Goal: Task Accomplishment & Management: Use online tool/utility

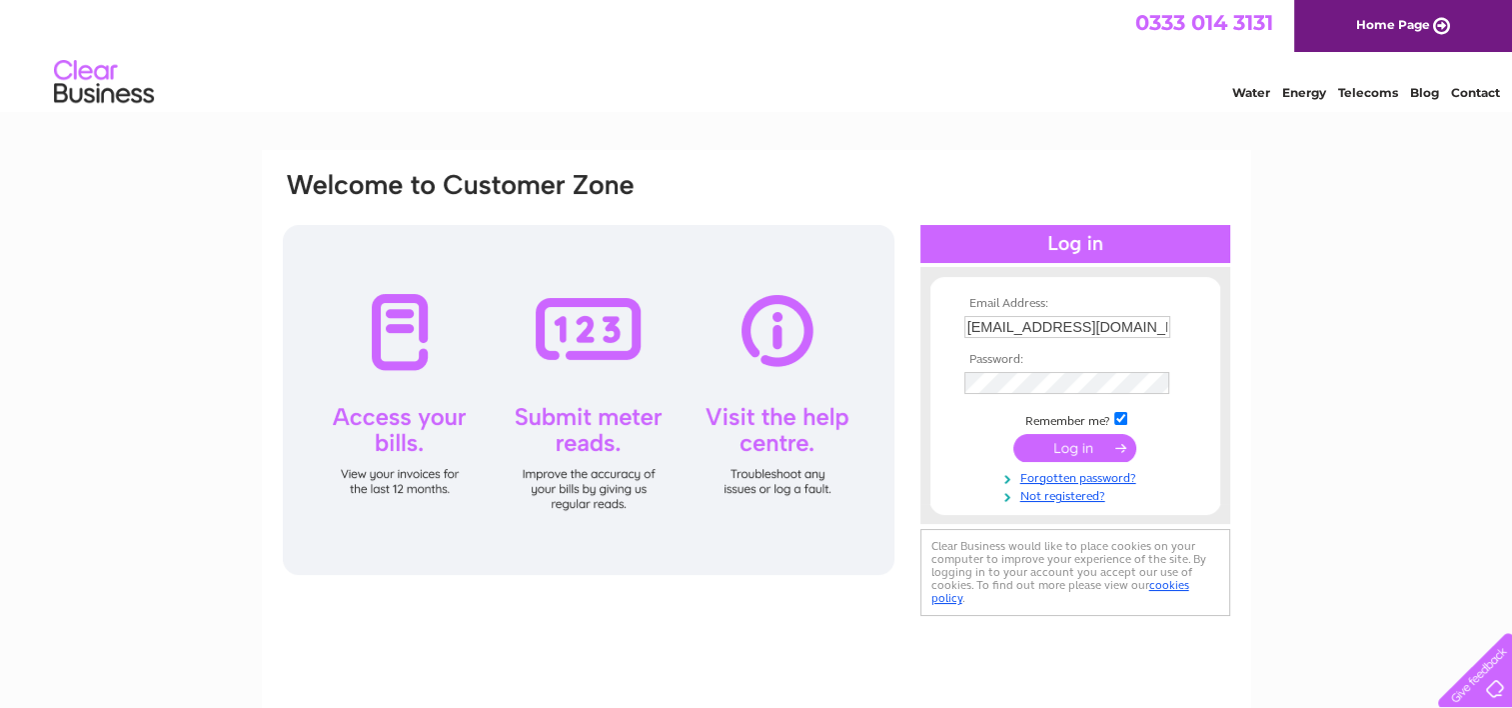
click at [1071, 442] on input "submit" at bounding box center [1074, 448] width 123 height 28
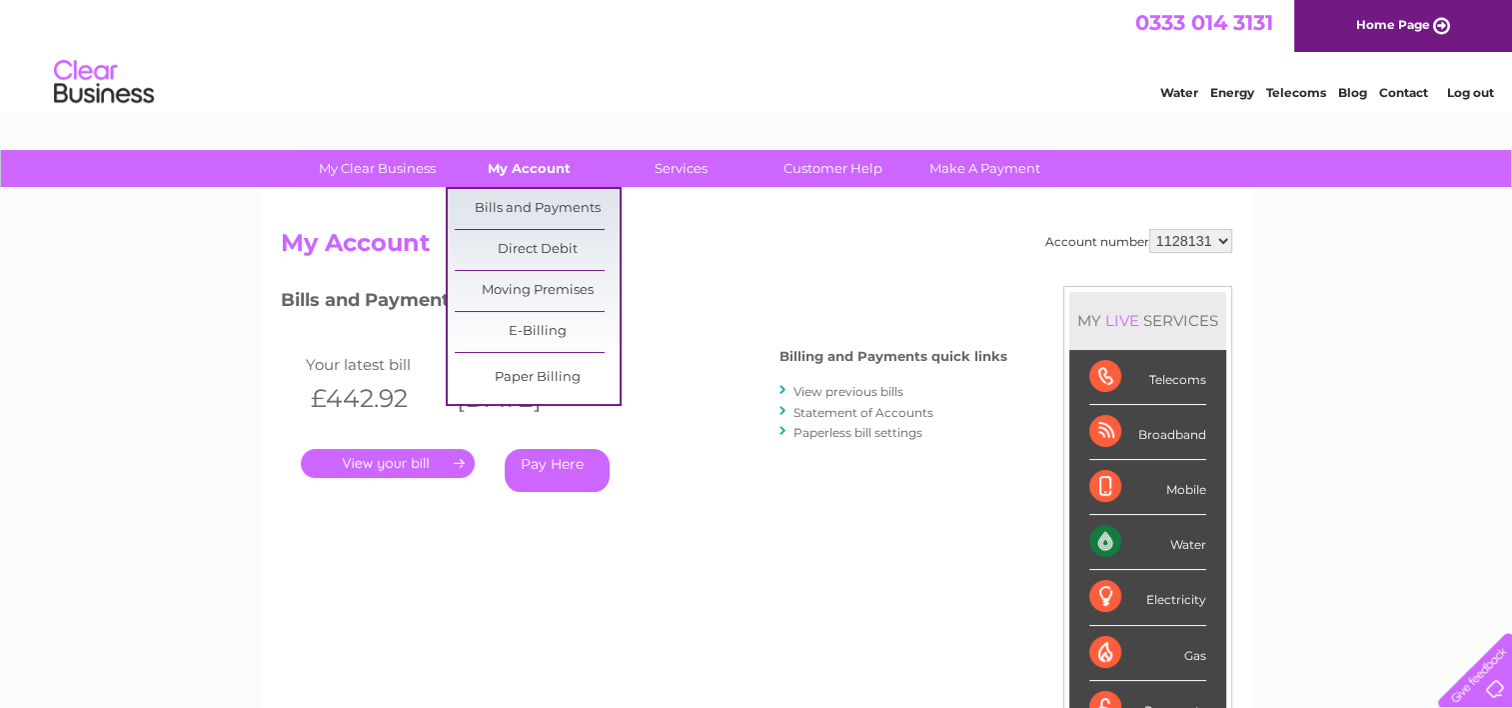
click at [536, 165] on link "My Account" at bounding box center [529, 168] width 165 height 37
click at [544, 208] on link "Bills and Payments" at bounding box center [537, 209] width 165 height 40
click at [541, 167] on link "My Account" at bounding box center [529, 168] width 165 height 37
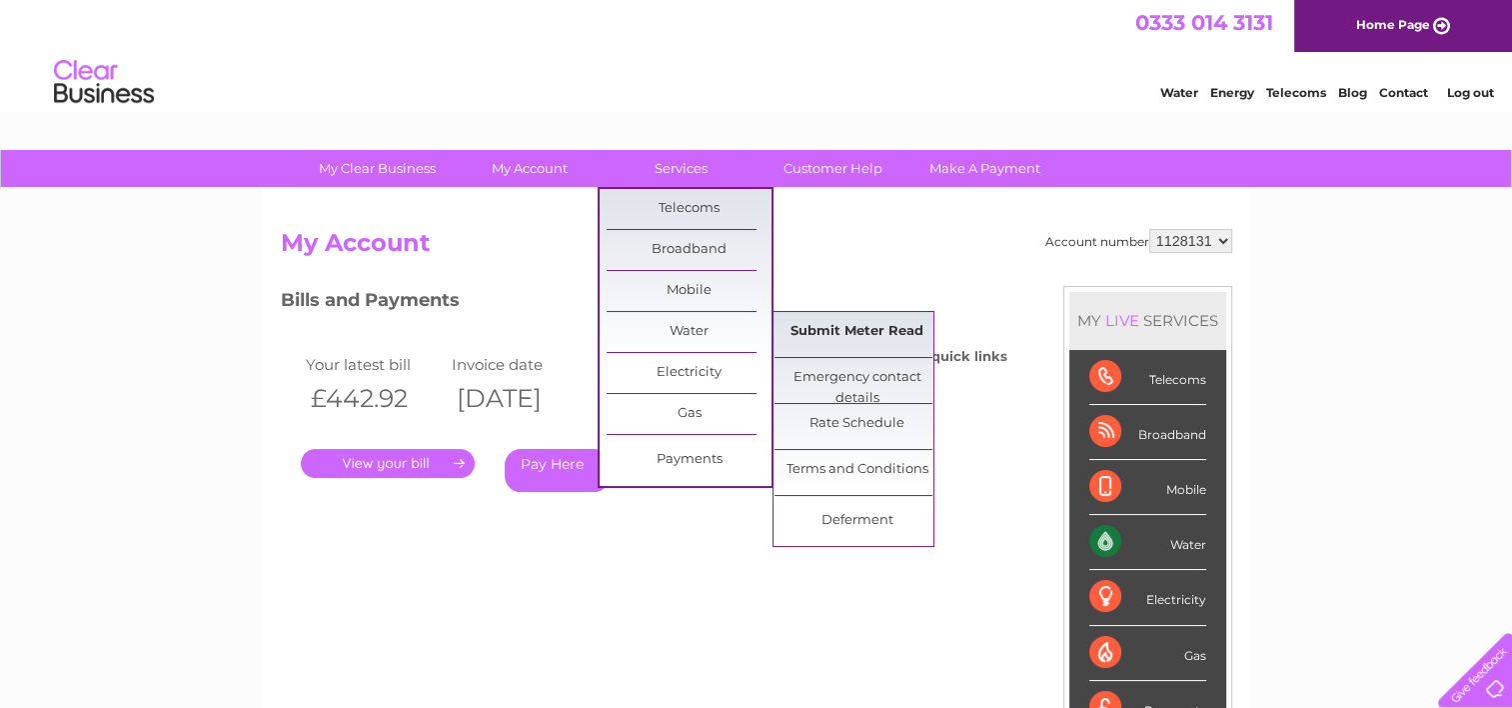
click at [860, 325] on link "Submit Meter Read" at bounding box center [857, 332] width 165 height 40
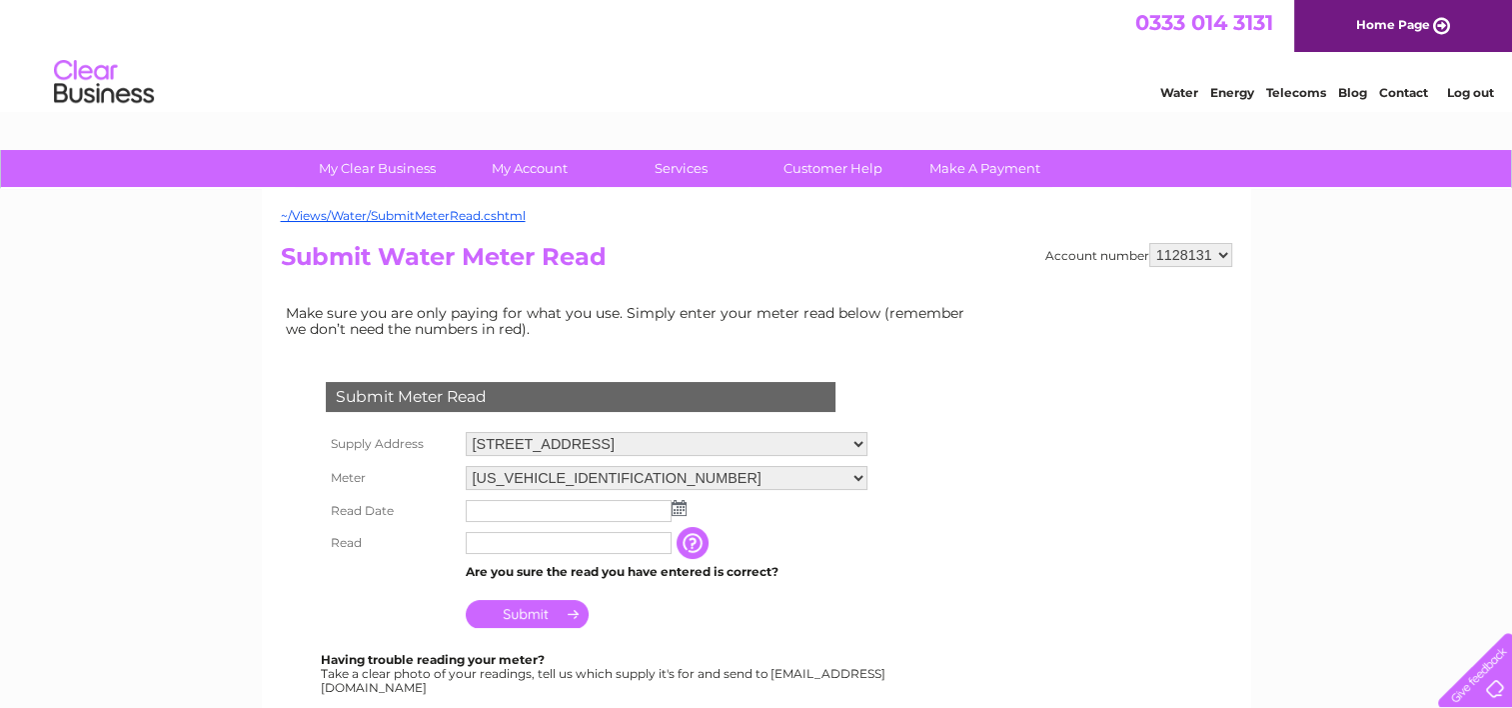
click at [680, 504] on img at bounding box center [679, 508] width 15 height 16
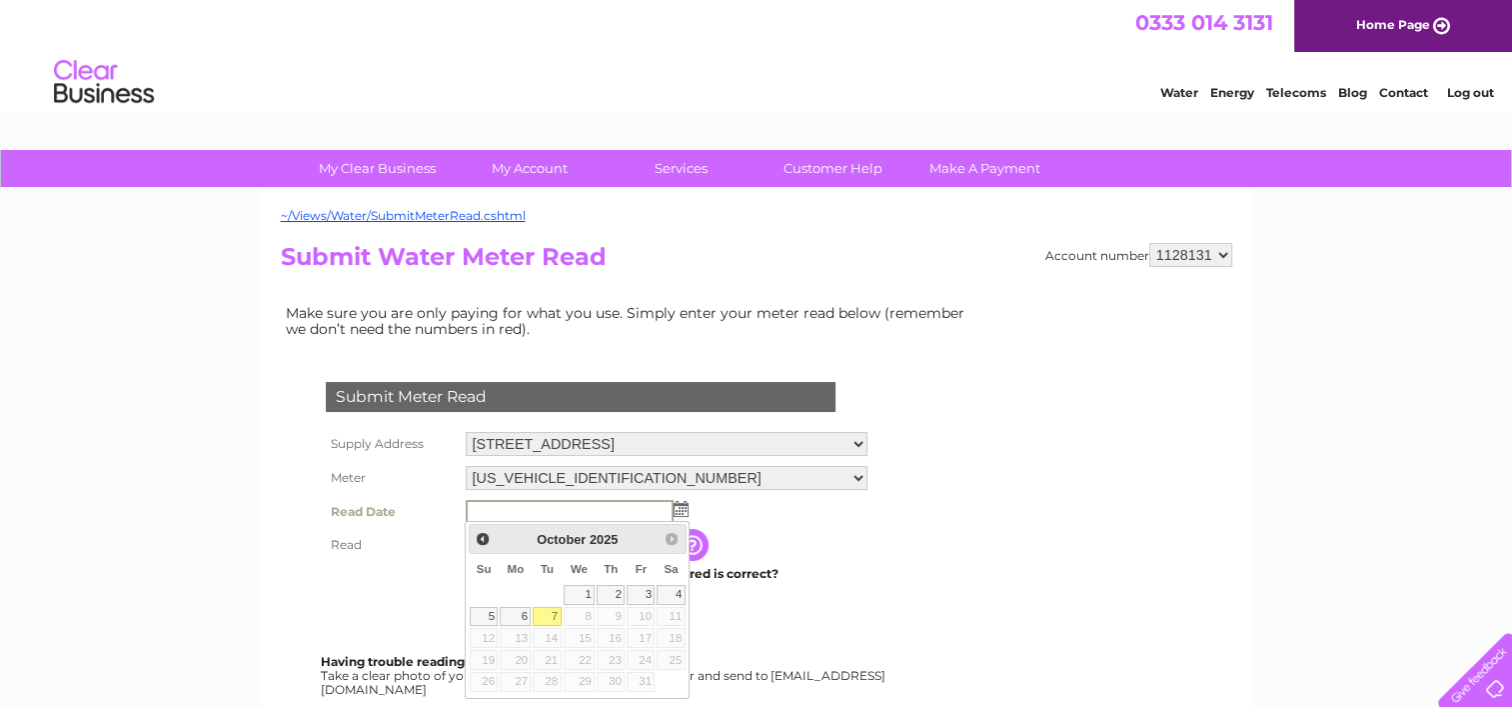
click at [548, 615] on link "7" at bounding box center [547, 617] width 28 height 20
type input "[DATE]"
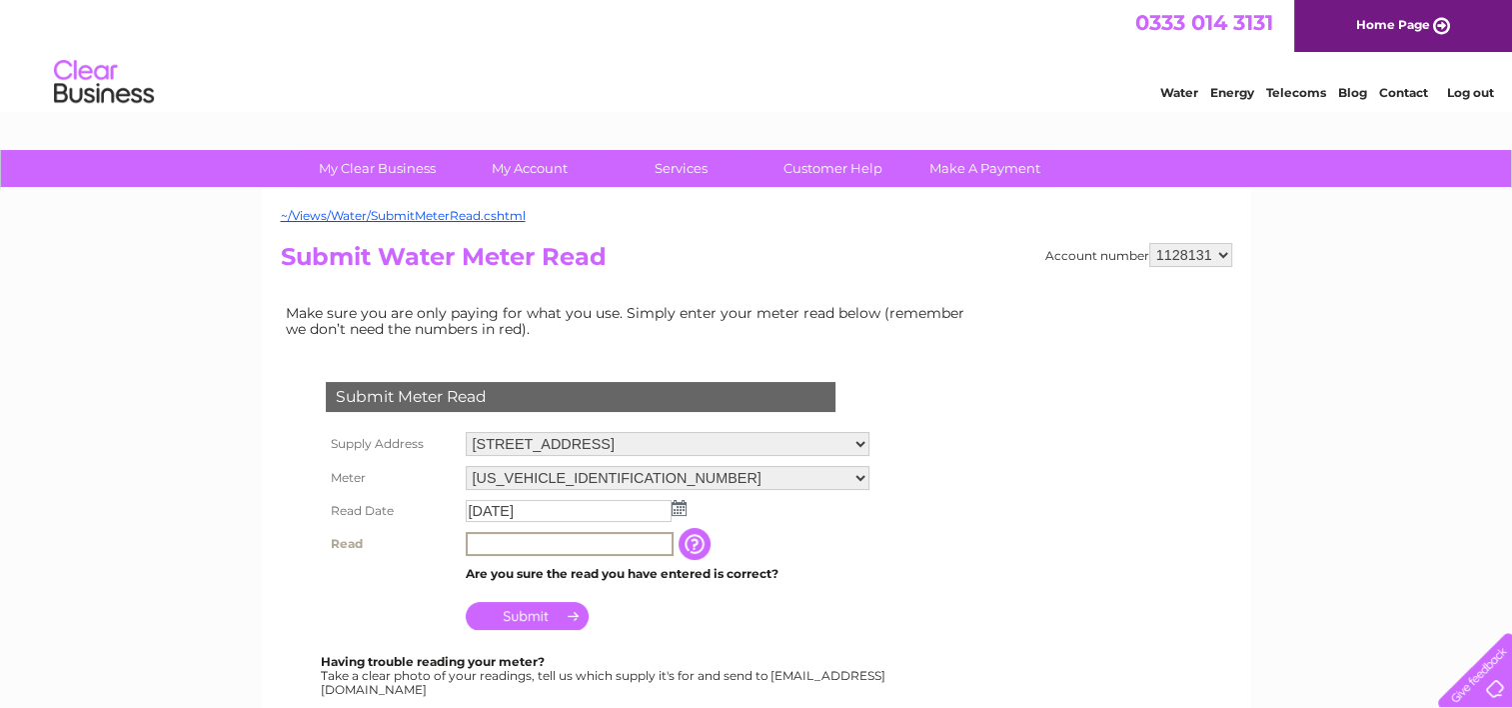
click at [503, 547] on input "text" at bounding box center [570, 544] width 208 height 24
type input "23449"
click at [521, 615] on input "Submit" at bounding box center [527, 614] width 123 height 28
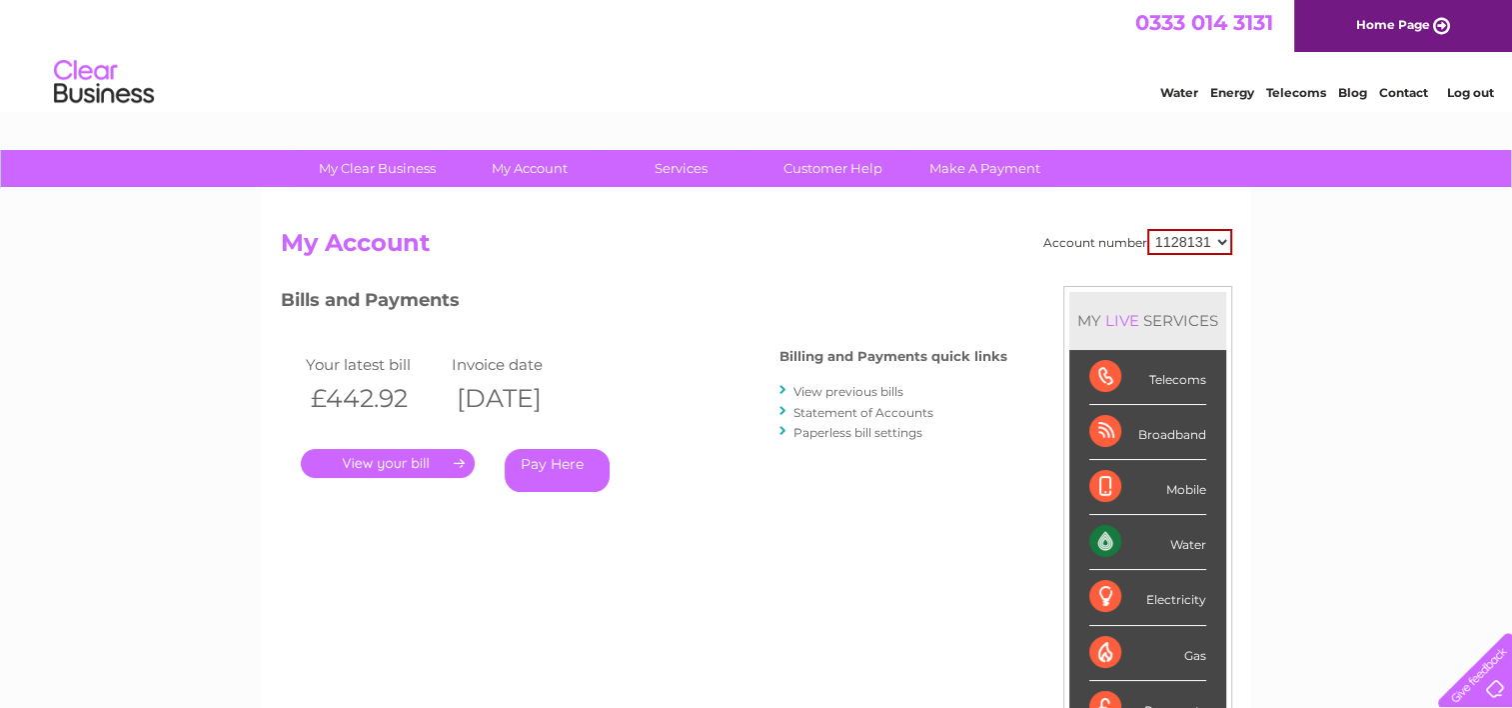
click at [382, 460] on link "." at bounding box center [388, 463] width 174 height 29
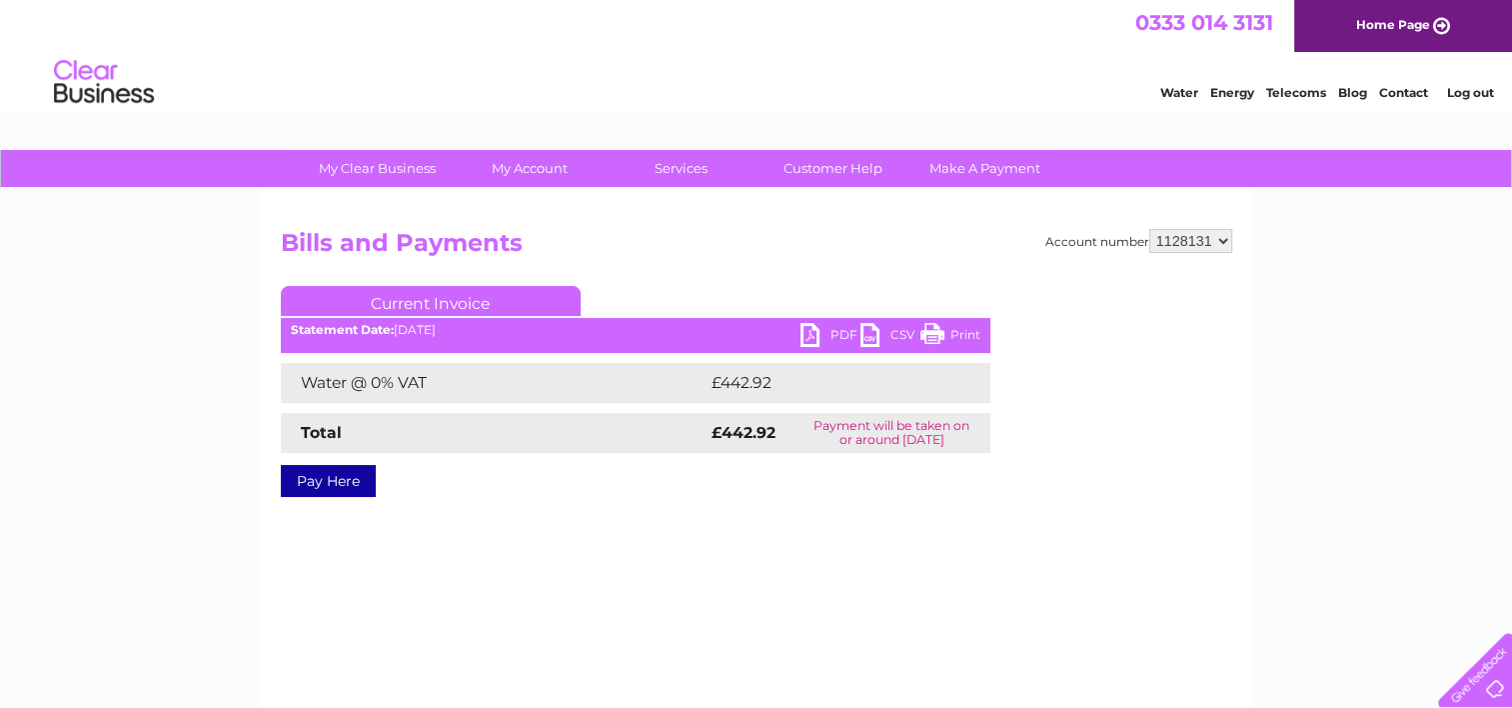
click at [810, 328] on link "PDF" at bounding box center [831, 337] width 60 height 29
